Goal: Task Accomplishment & Management: Manage account settings

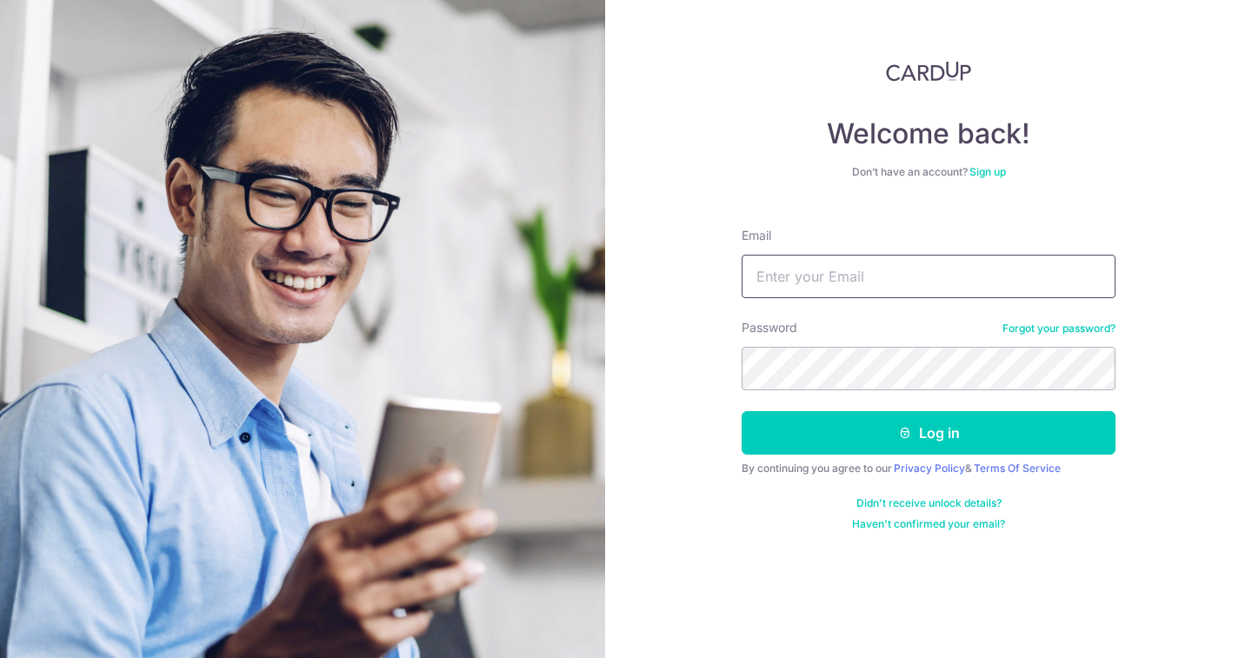
click at [794, 280] on input "Email" at bounding box center [929, 276] width 374 height 43
type input "[EMAIL_ADDRESS][DOMAIN_NAME]"
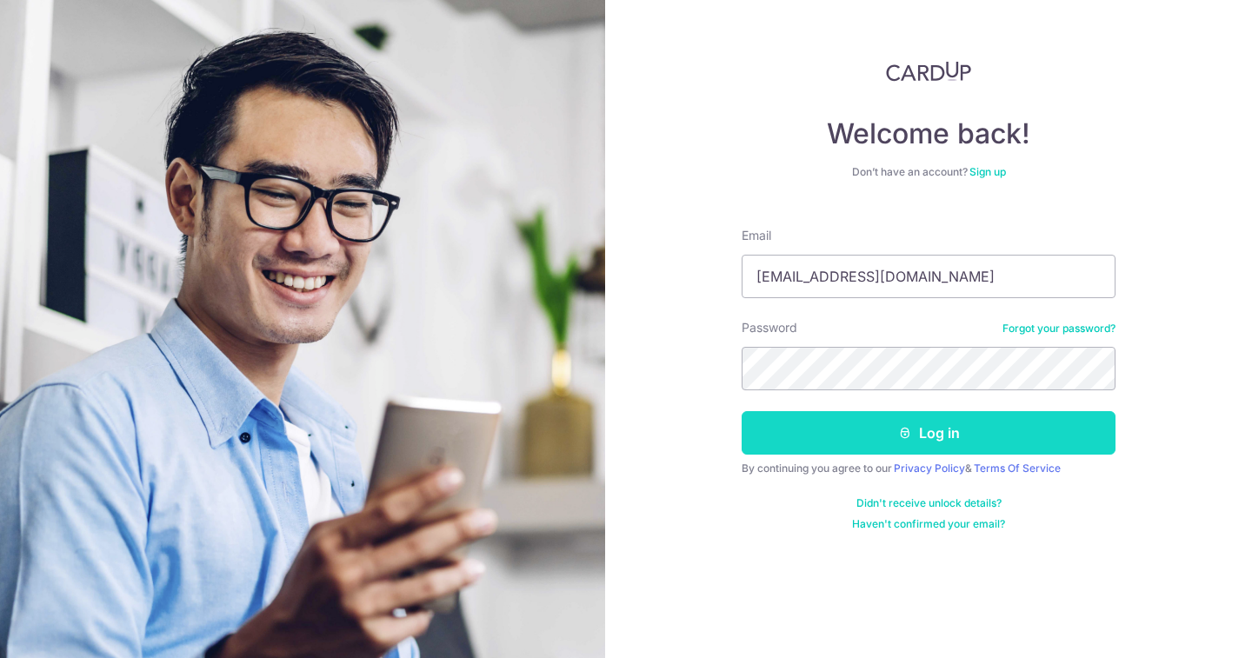
click at [909, 430] on icon "submit" at bounding box center [905, 433] width 14 height 14
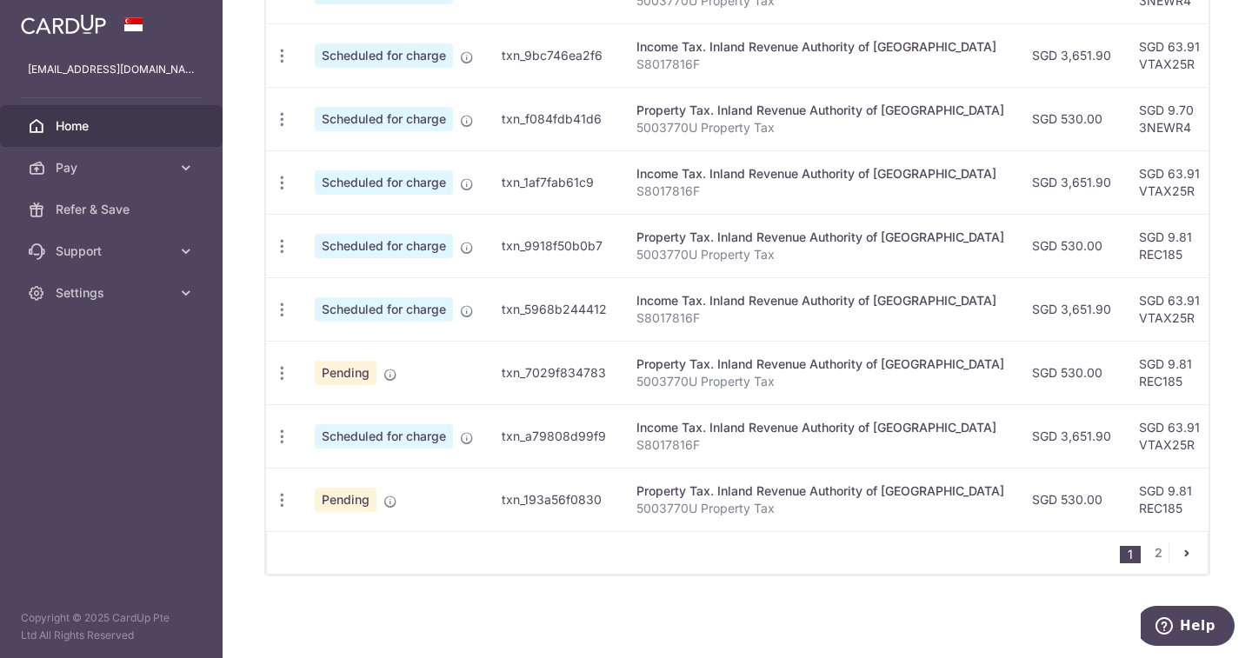
scroll to position [691, 0]
click at [1148, 554] on link "2" at bounding box center [1158, 553] width 21 height 21
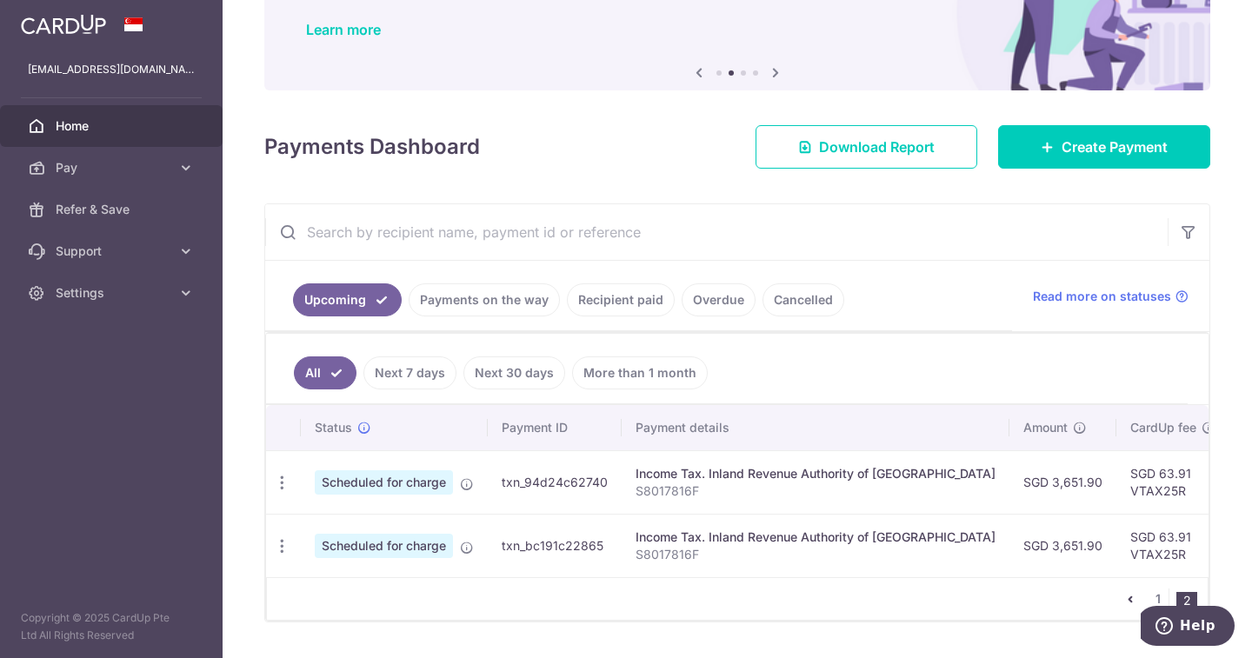
scroll to position [184, 0]
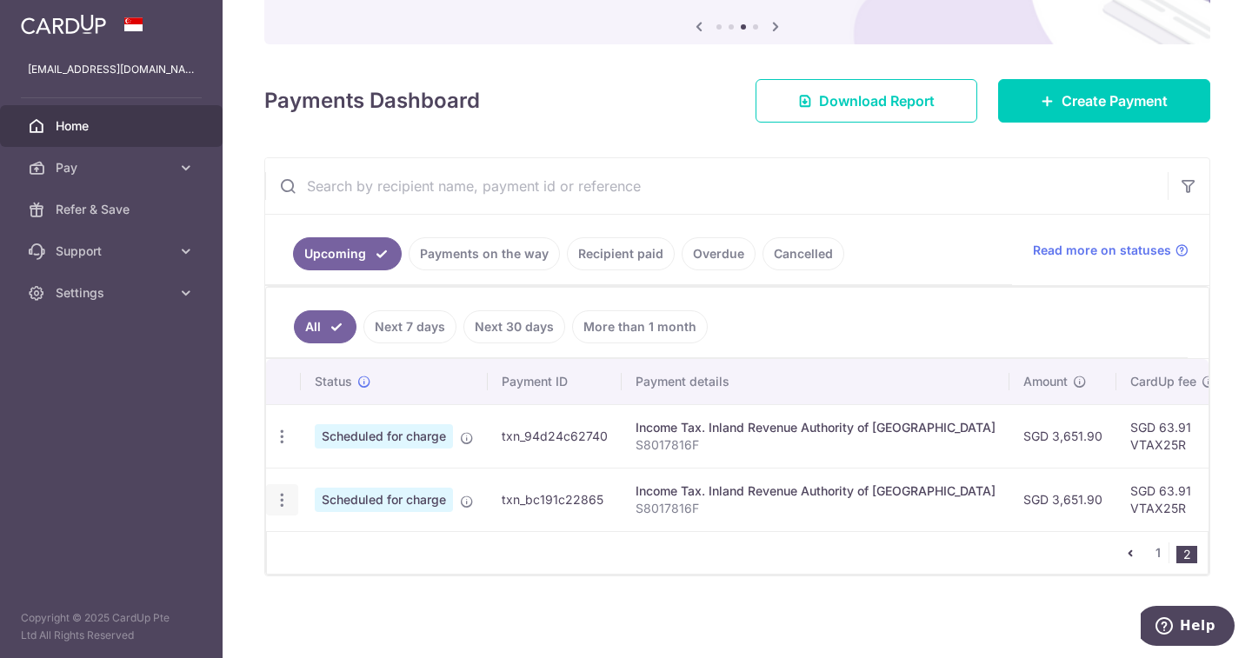
click at [285, 493] on icon "button" at bounding box center [282, 500] width 18 height 18
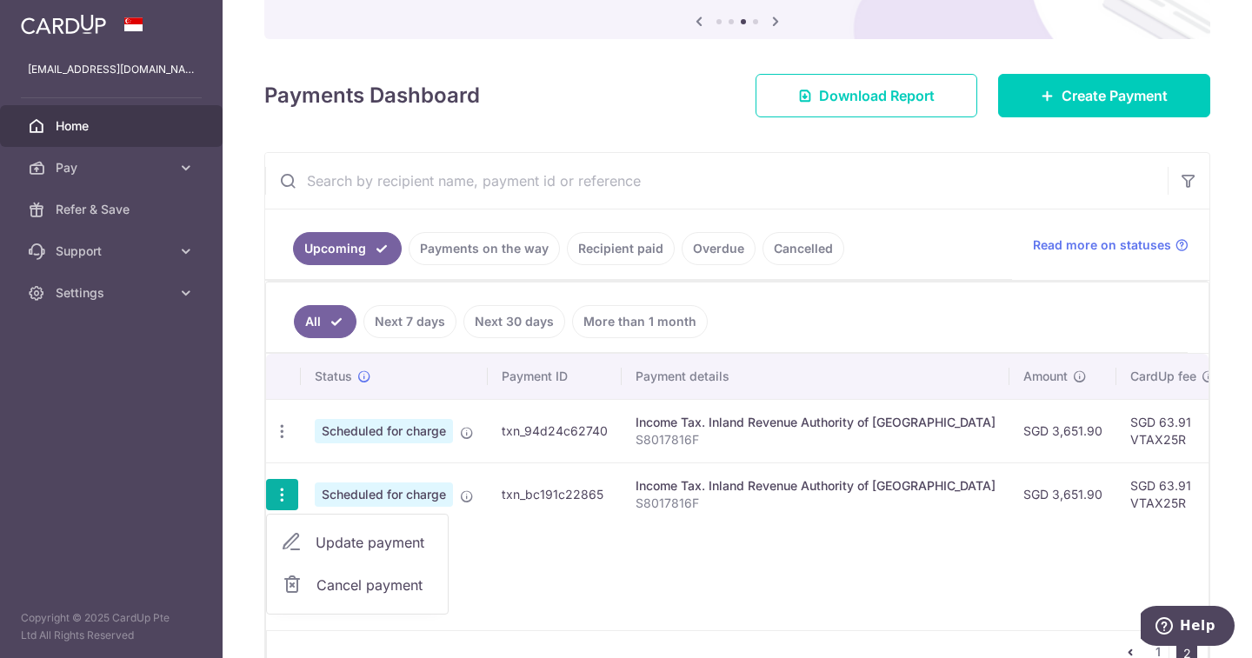
click at [337, 536] on span "Update payment" at bounding box center [375, 542] width 118 height 21
radio input "true"
type input "3,651.90"
type input "[DATE]"
type input "S8017816F"
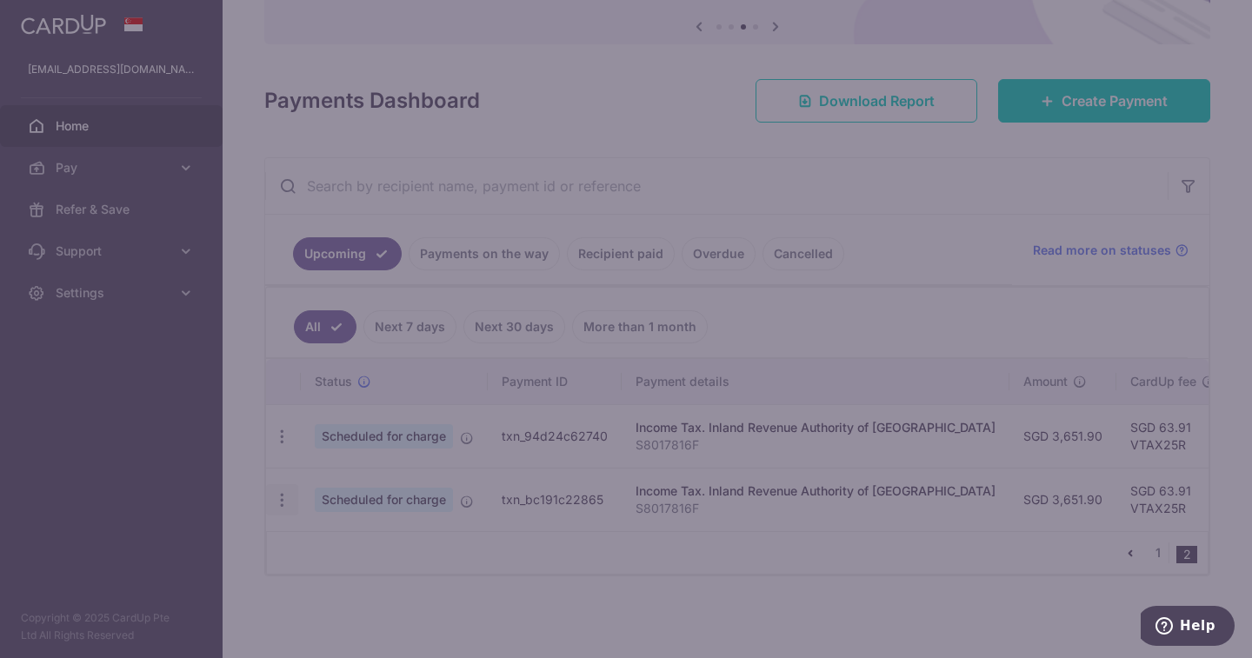
type input "VTAX25R"
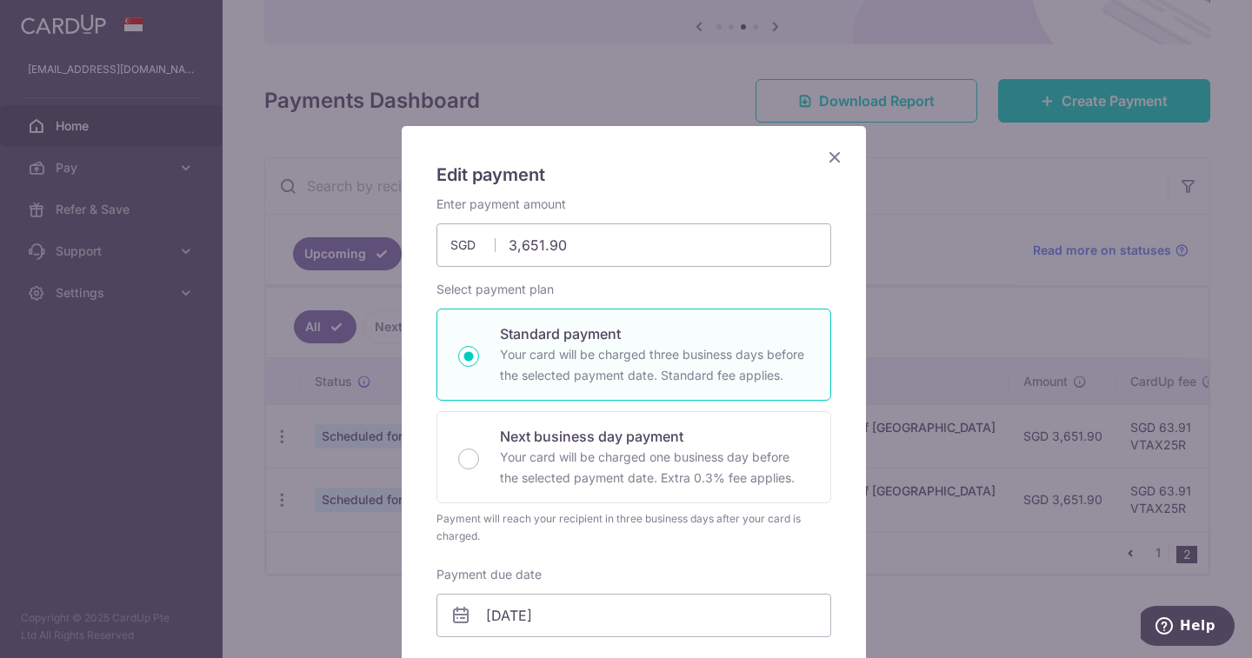
click at [830, 153] on icon "Close" at bounding box center [835, 157] width 21 height 22
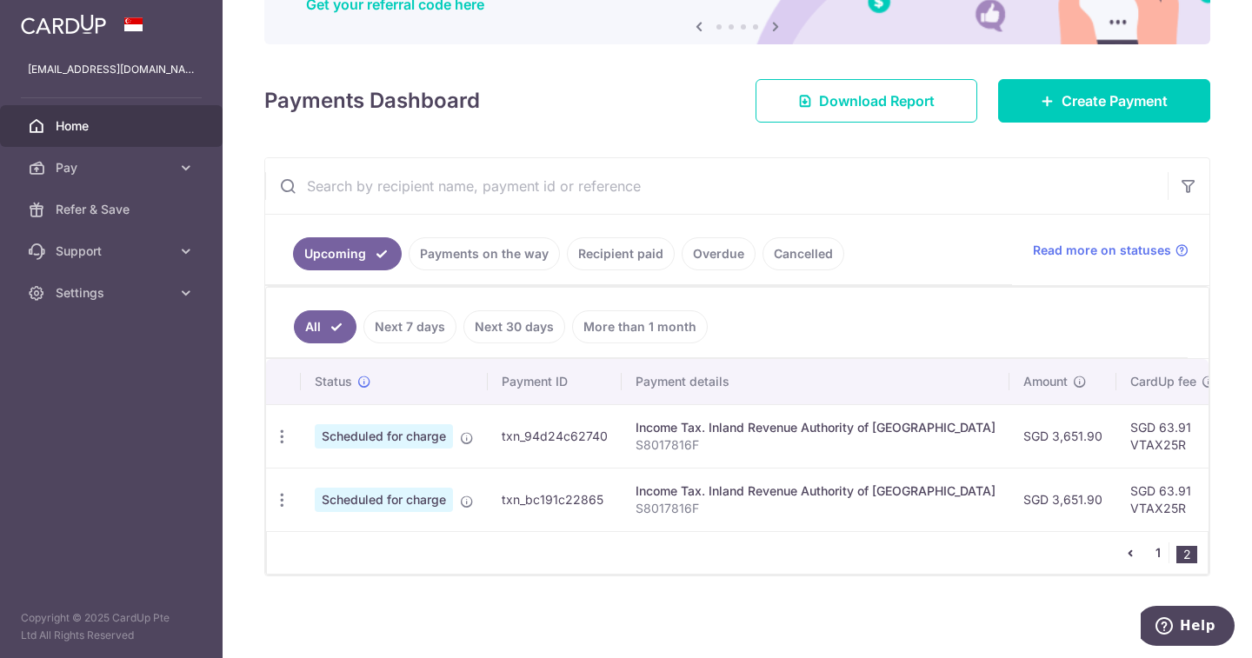
click at [1148, 551] on link "1" at bounding box center [1158, 553] width 21 height 21
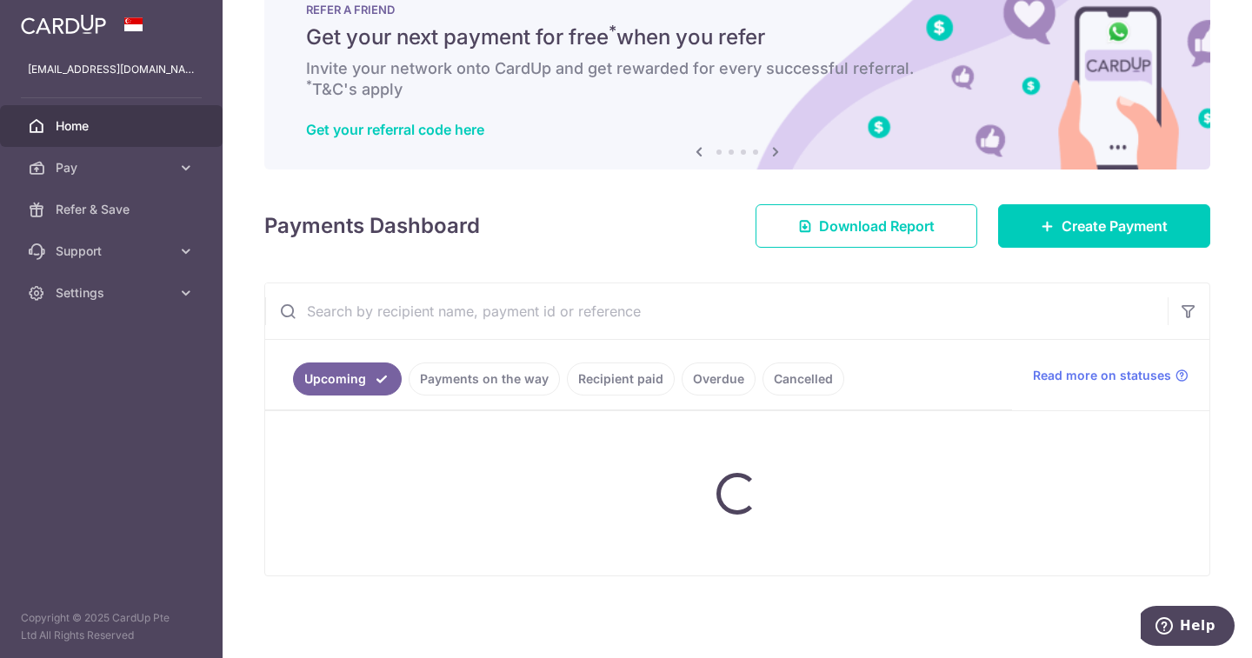
scroll to position [53, 0]
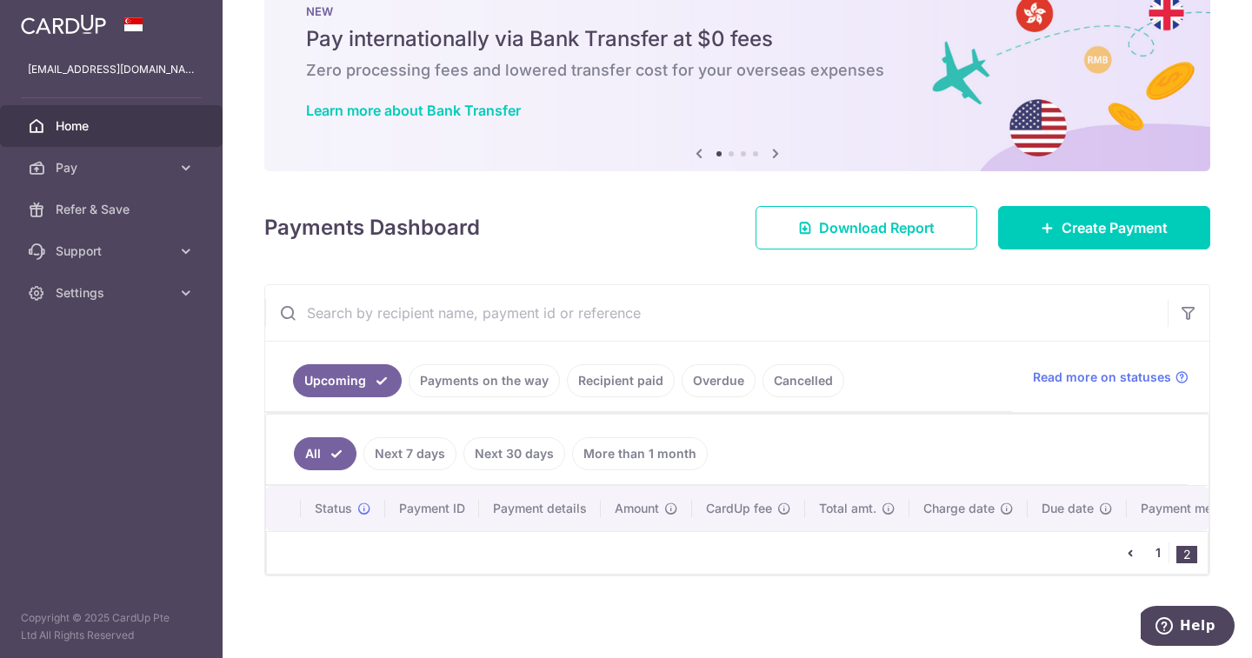
click at [1153, 558] on link "1" at bounding box center [1158, 553] width 21 height 21
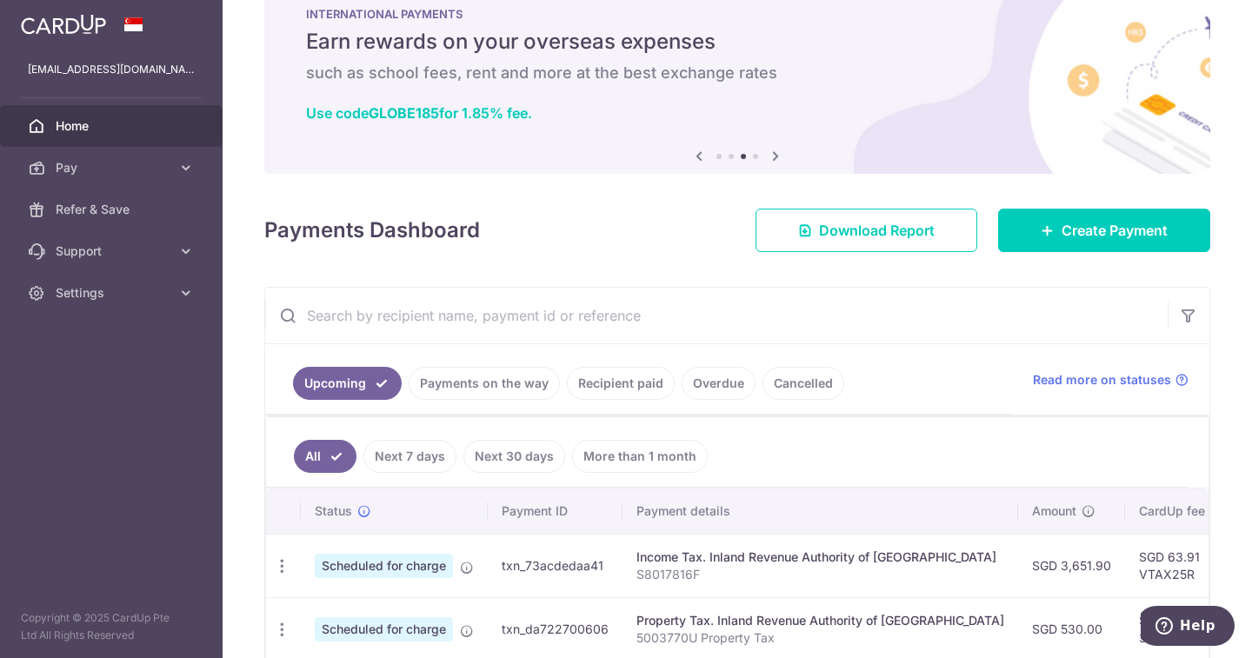
scroll to position [0, 0]
